Goal: Transaction & Acquisition: Purchase product/service

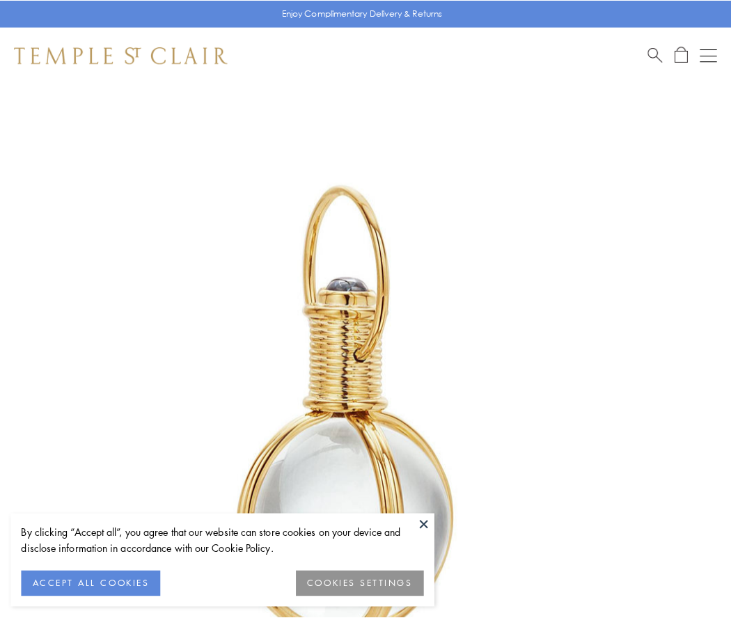
scroll to position [363, 0]
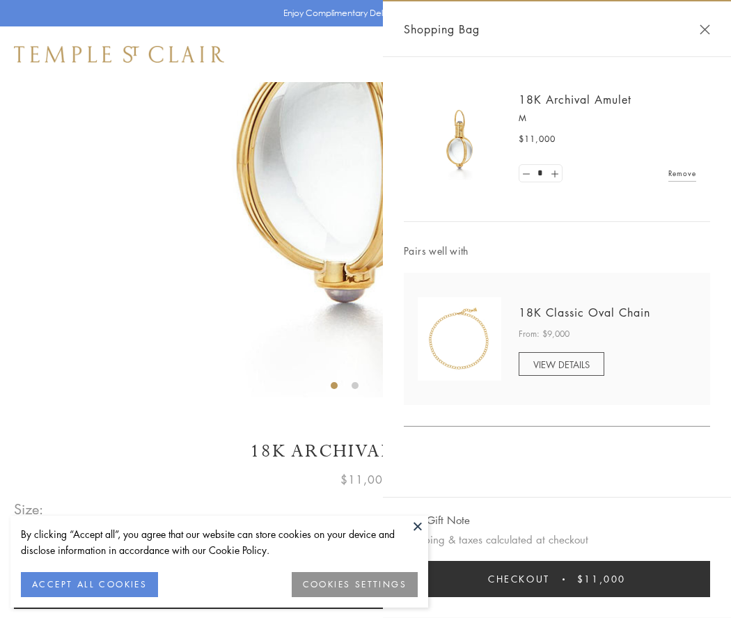
click at [557, 579] on button "Checkout $11,000" at bounding box center [557, 579] width 306 height 36
